Goal: Information Seeking & Learning: Learn about a topic

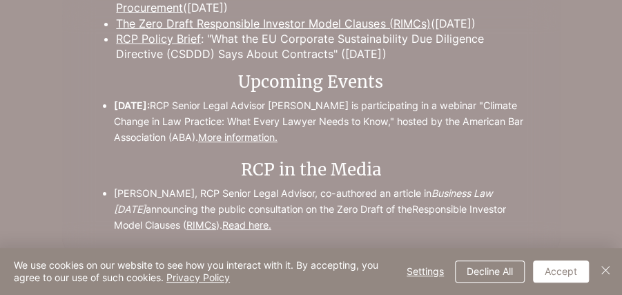
scroll to position [1748, 0]
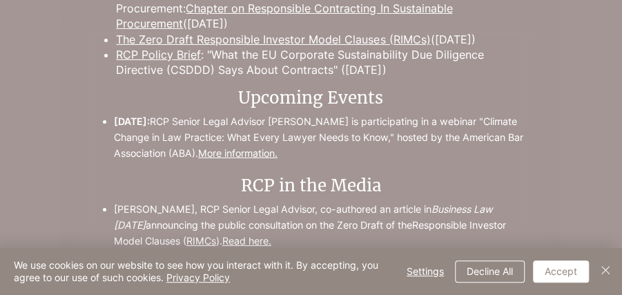
click at [271, 147] on link "More information." at bounding box center [237, 153] width 79 height 12
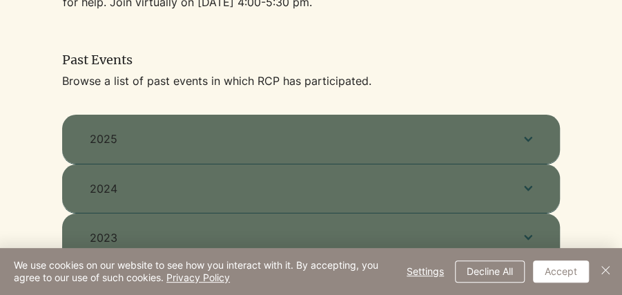
scroll to position [704, 0]
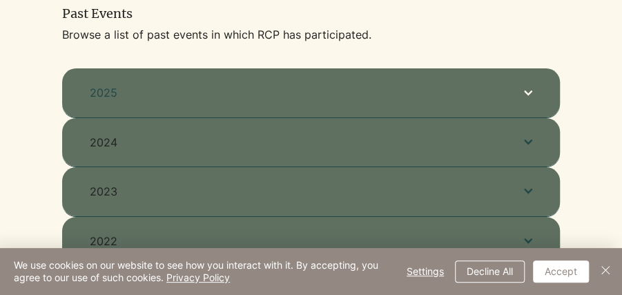
click at [506, 90] on button "2025" at bounding box center [310, 92] width 497 height 48
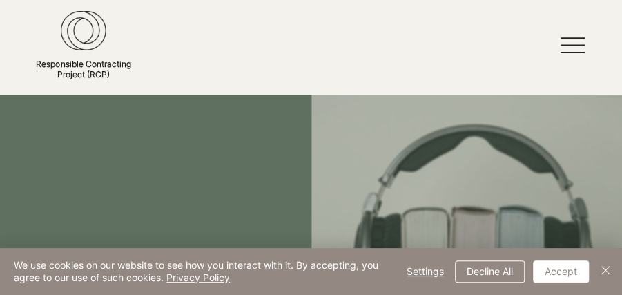
scroll to position [0, 0]
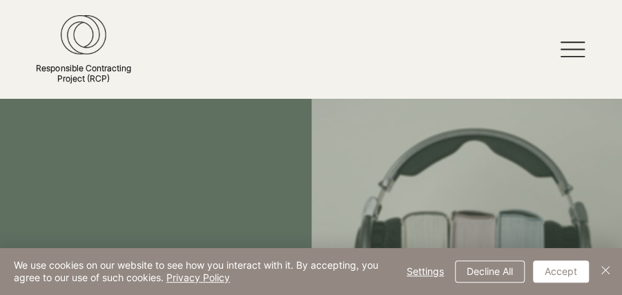
click at [567, 47] on icon at bounding box center [572, 49] width 24 height 24
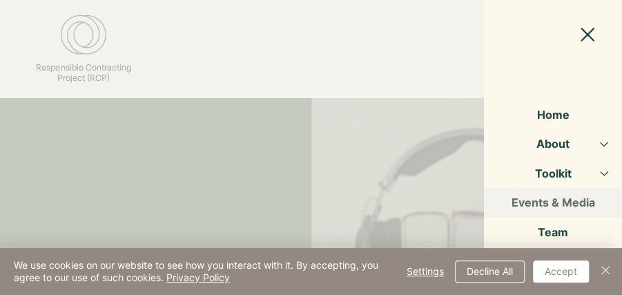
click at [609, 173] on button "Toolkit" at bounding box center [604, 173] width 34 height 29
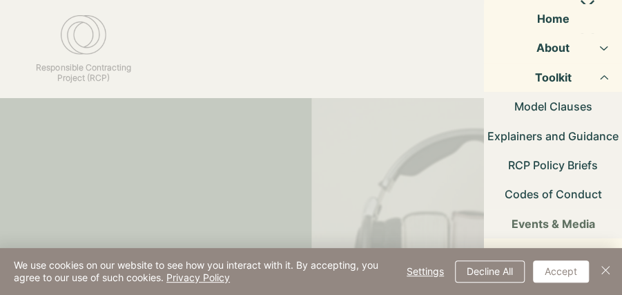
scroll to position [97, 0]
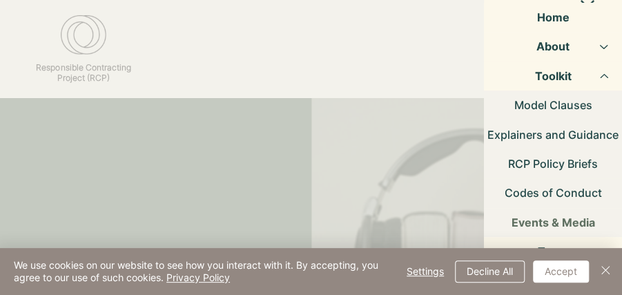
click at [562, 195] on link "Codes of Conduct" at bounding box center [553, 192] width 138 height 29
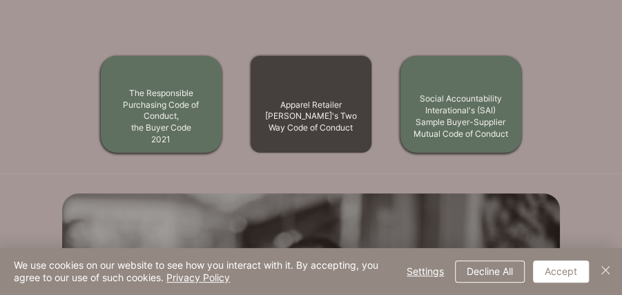
scroll to position [1628, 0]
click at [333, 95] on div at bounding box center [310, 105] width 121 height 97
click at [313, 112] on link "Apparel Retailer [PERSON_NAME]'s Two Way Code of Conduct" at bounding box center [311, 117] width 92 height 34
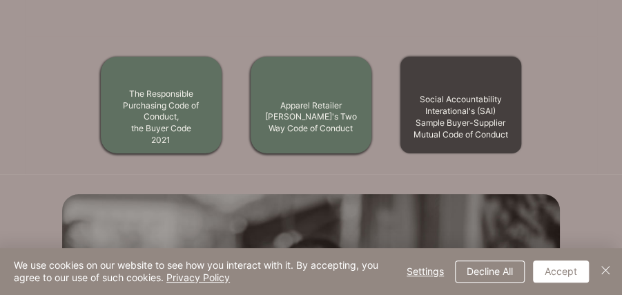
click at [470, 105] on link "Social Accountability Interational's (SAI) Sample Buyer-Supplier Mutual Code of…" at bounding box center [460, 116] width 95 height 45
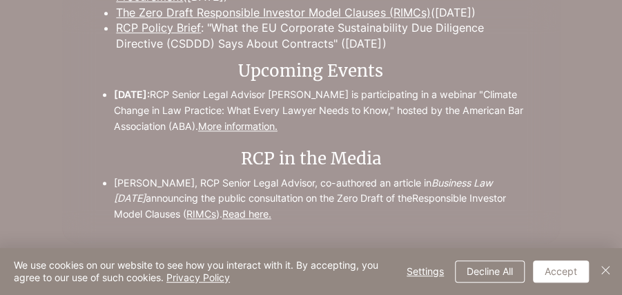
scroll to position [2243, 0]
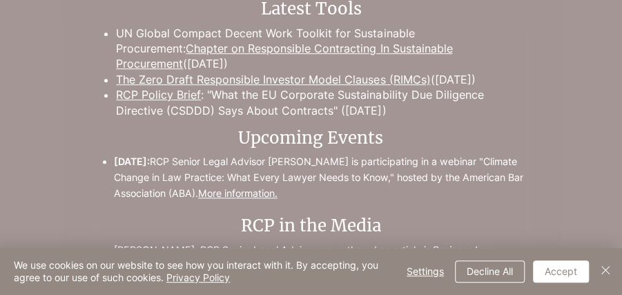
click at [276, 187] on link "More information." at bounding box center [237, 193] width 79 height 12
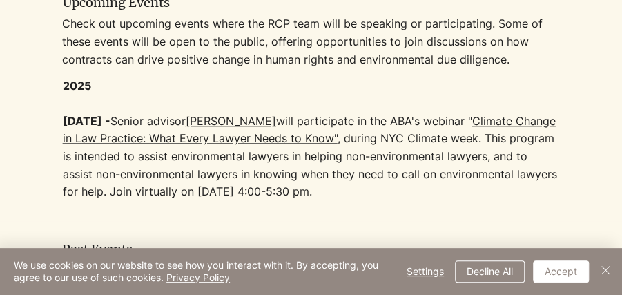
scroll to position [473, 0]
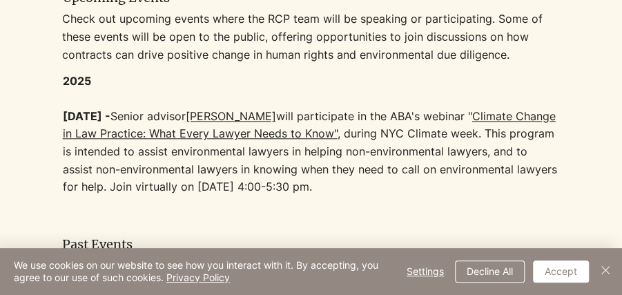
click at [290, 134] on link "Climate Change in Law Practice: What Every Lawyer Needs to Know"" at bounding box center [309, 125] width 493 height 32
